Goal: Task Accomplishment & Management: Complete application form

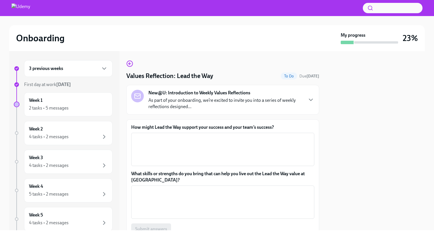
click at [303, 99] on div "New@U: Introduction to Weekly Values Reflections As part of your onboarding, we…" at bounding box center [222, 100] width 183 height 20
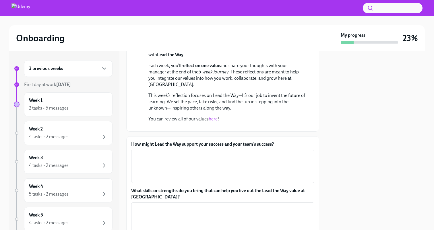
scroll to position [88, 0]
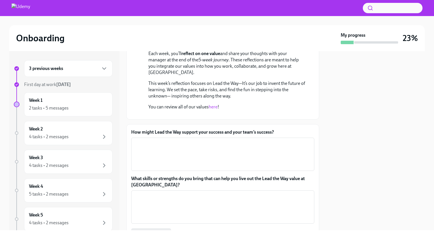
click at [215, 107] on link "here" at bounding box center [212, 106] width 9 height 5
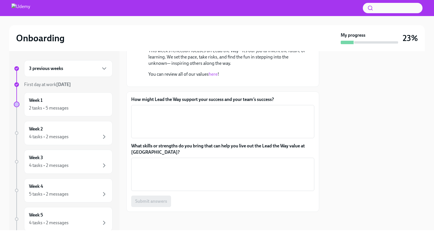
scroll to position [163, 0]
click at [150, 135] on textarea "How might Lead the Way support your success and your team’s success?" at bounding box center [222, 122] width 176 height 28
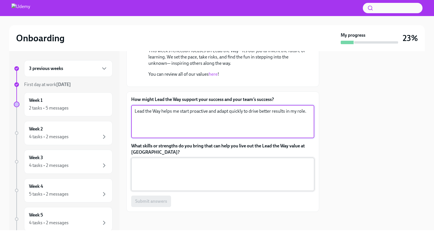
type textarea "Lead the Way helps me start proactive and adapt quickly to drive better results…"
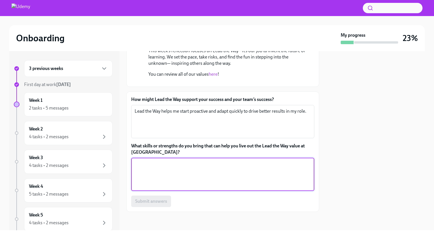
click at [143, 186] on textarea "What skills or strengths do you bring that can help you live out the Lead the W…" at bounding box center [222, 175] width 176 height 28
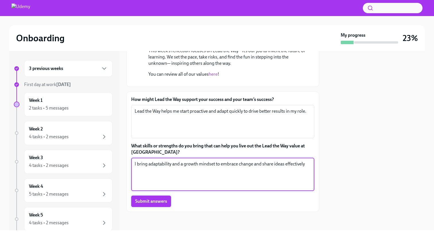
type textarea "I bring adaptability and a growth mindset to embrace change and share ideas eff…"
click at [151, 204] on span "Submit answers" at bounding box center [151, 201] width 32 height 6
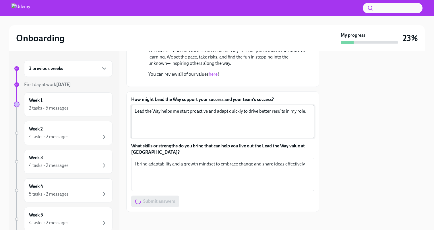
click at [184, 130] on textarea "Lead the Way helps me start proactive and adapt quickly to drive better results…" at bounding box center [222, 122] width 176 height 28
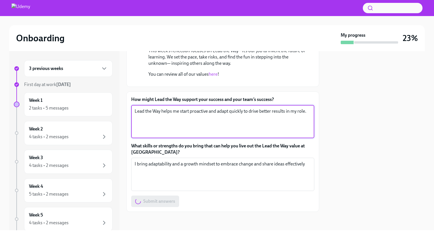
click at [184, 130] on textarea "Lead the Way helps me start proactive and adapt quickly to drive better results…" at bounding box center [222, 122] width 176 height 28
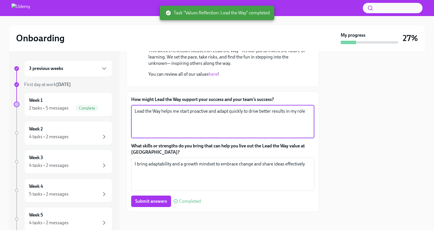
click at [182, 129] on textarea "Lead the Way helps me start proactive and adapt quickly to drive better results…" at bounding box center [222, 122] width 176 height 28
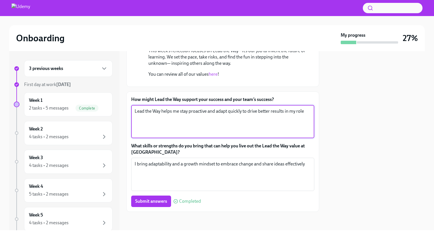
click at [306, 132] on textarea "Lead the Way helps me stay proactive and adapt quickly to drive better results …" at bounding box center [222, 122] width 176 height 28
type textarea "Lead the Way helps me stay proactive and adapt quickly to drive better results …"
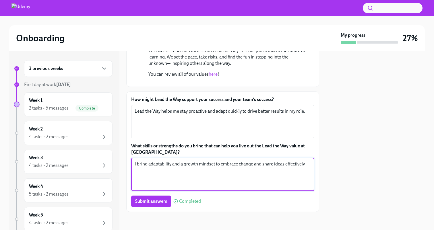
click at [307, 185] on textarea "I bring adaptability and a growth mindset to embrace change and share ideas eff…" at bounding box center [222, 175] width 176 height 28
click at [265, 188] on textarea "I bring adaptability and a growth mindset to embrace change and share ideas eff…" at bounding box center [222, 175] width 176 height 28
type textarea "I bring adaptability and a growth mindset to embrace change and share ideas eff…"
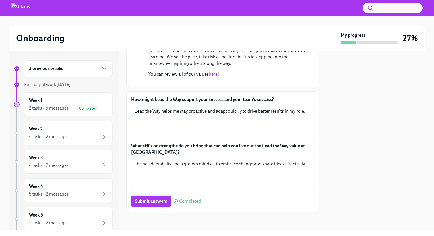
click at [161, 204] on span "Submit answers" at bounding box center [151, 201] width 32 height 6
click at [85, 138] on div "4 tasks • 2 messages" at bounding box center [68, 136] width 79 height 7
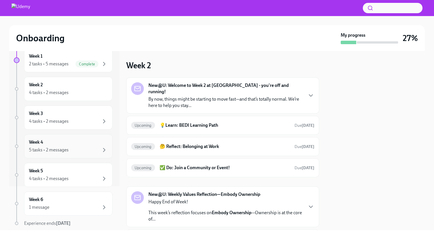
scroll to position [41, 0]
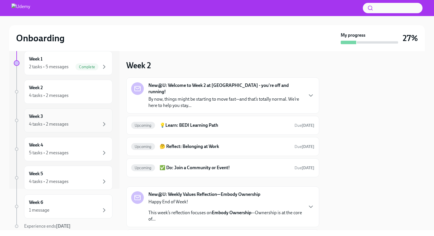
click at [84, 124] on div "4 tasks • 2 messages" at bounding box center [68, 124] width 79 height 7
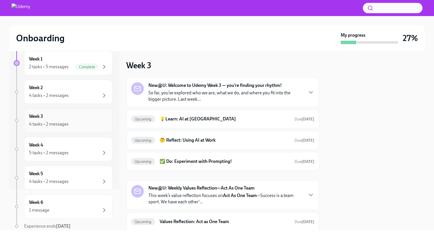
click at [80, 124] on div "4 tasks • 2 messages" at bounding box center [68, 124] width 79 height 7
click at [68, 155] on div "5 tasks • 2 messages" at bounding box center [49, 153] width 40 height 6
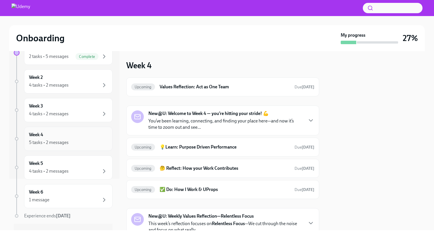
scroll to position [63, 0]
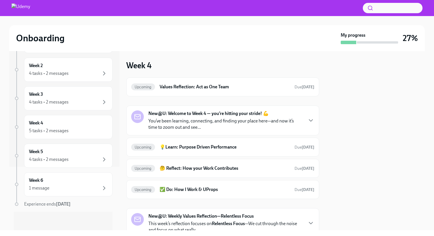
click at [177, 120] on p "You’ve been learning, connecting, and finding your place here—and now it’s time…" at bounding box center [225, 124] width 154 height 13
